Goal: Transaction & Acquisition: Download file/media

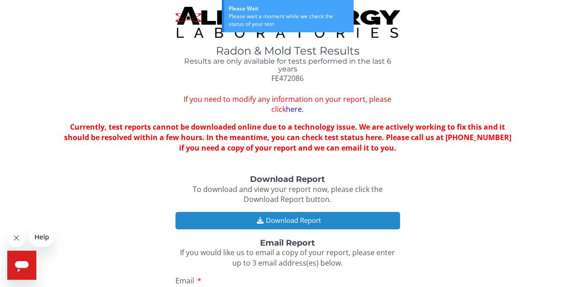
click at [288, 221] on button "Download Report" at bounding box center [288, 220] width 225 height 17
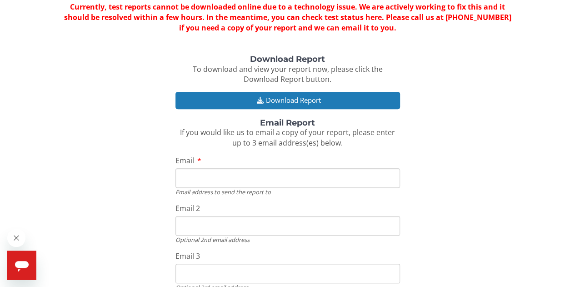
scroll to position [119, 0]
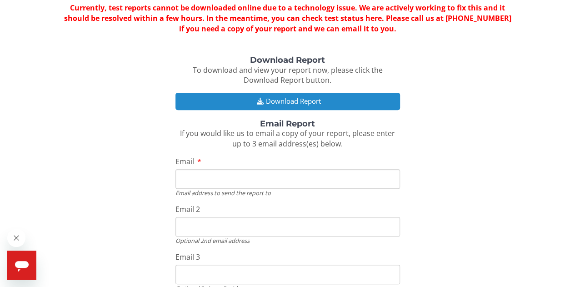
click at [284, 108] on button "Download Report" at bounding box center [288, 101] width 225 height 17
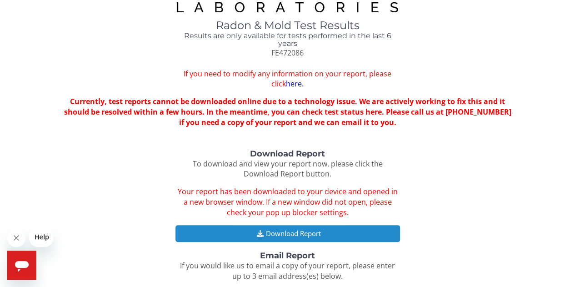
scroll to position [26, 0]
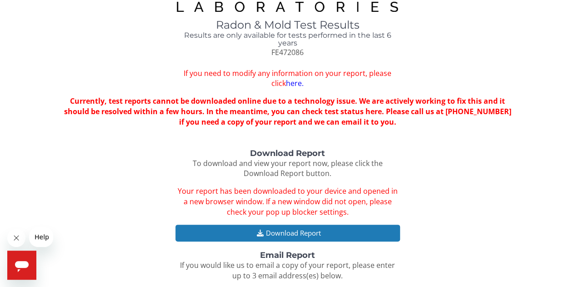
click at [286, 84] on link "here." at bounding box center [295, 83] width 18 height 10
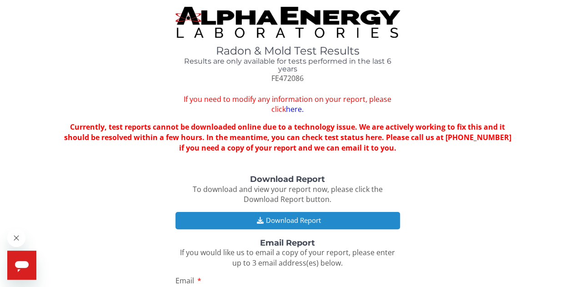
click at [282, 222] on button "Download Report" at bounding box center [288, 220] width 225 height 17
